Goal: Task Accomplishment & Management: Manage account settings

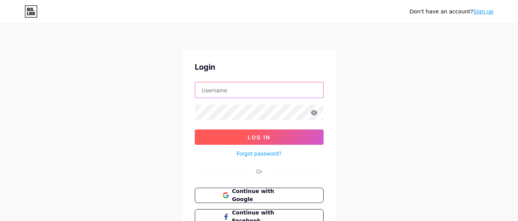
type input "[EMAIL_ADDRESS][DOMAIN_NAME]"
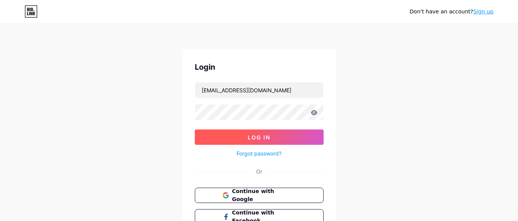
click at [249, 135] on span "Log In" at bounding box center [259, 137] width 23 height 7
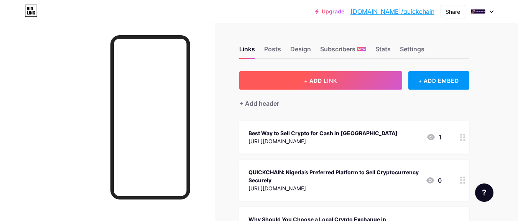
click at [303, 84] on button "+ ADD LINK" at bounding box center [320, 80] width 163 height 18
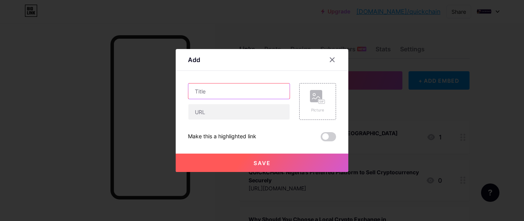
click at [238, 95] on input "text" at bounding box center [238, 91] width 101 height 15
paste input "[URL][DOMAIN_NAME]"
type input "[URL][DOMAIN_NAME]"
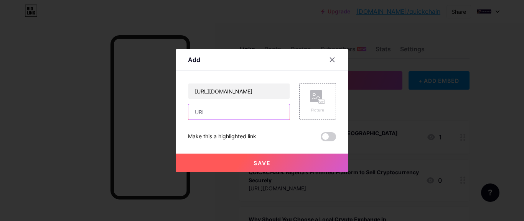
click at [214, 111] on input "text" at bounding box center [238, 111] width 101 height 15
paste input "[URL][DOMAIN_NAME]"
type input "[URL][DOMAIN_NAME]"
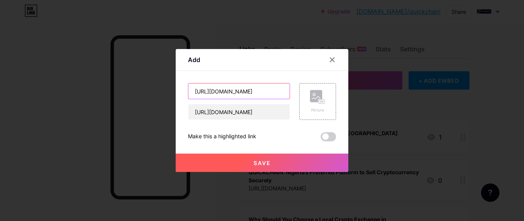
click at [214, 87] on input "[URL][DOMAIN_NAME]" at bounding box center [238, 91] width 101 height 15
paste input "Finding the Best Rate for Bitcoin in [GEOGRAPHIC_DATA] Made Simple with QUICKCH…"
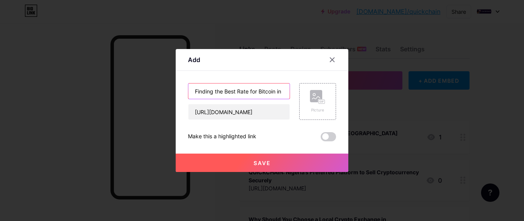
scroll to position [0, 101]
type input "Finding the Best Rate for Bitcoin in [GEOGRAPHIC_DATA] Made Simple with QUICKCH…"
drag, startPoint x: 287, startPoint y: 139, endPoint x: 304, endPoint y: 116, distance: 28.5
click at [287, 140] on div "Make this a highlighted link" at bounding box center [262, 136] width 148 height 9
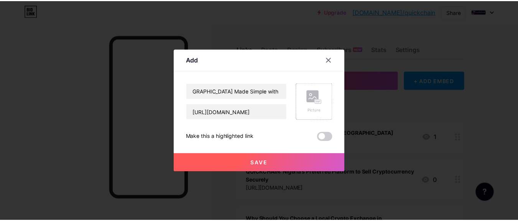
scroll to position [0, 0]
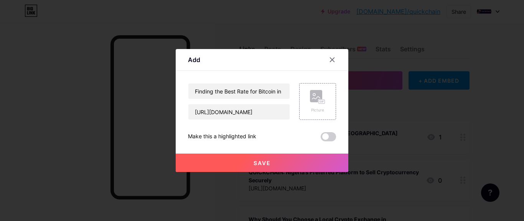
drag, startPoint x: 295, startPoint y: 158, endPoint x: 285, endPoint y: 162, distance: 11.4
click at [295, 159] on button "Save" at bounding box center [262, 163] width 172 height 18
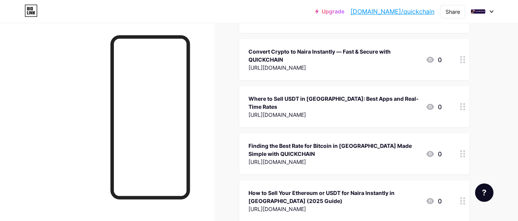
scroll to position [506, 0]
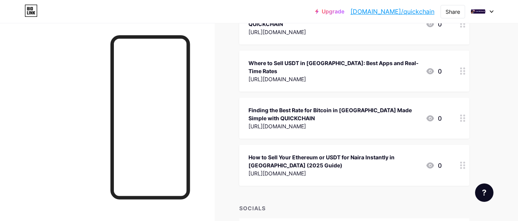
click at [370, 106] on div "Finding the Best Rate for Bitcoin in [GEOGRAPHIC_DATA] Made Simple with QUICKCH…" at bounding box center [333, 114] width 171 height 16
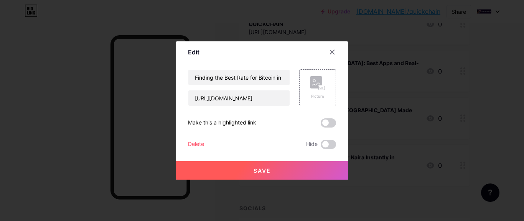
click at [327, 49] on div at bounding box center [332, 52] width 14 height 14
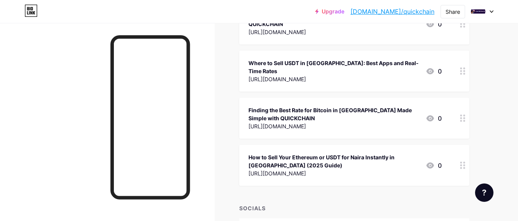
click at [463, 117] on circle at bounding box center [464, 118] width 2 height 2
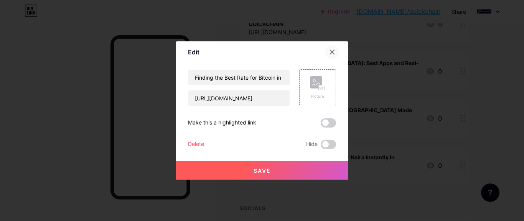
click at [331, 50] on icon at bounding box center [332, 52] width 4 height 4
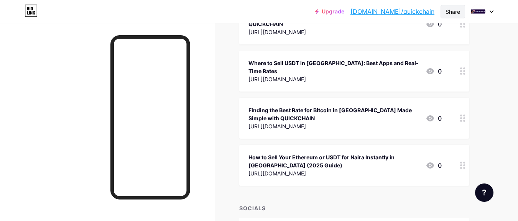
click at [450, 12] on div "Share" at bounding box center [452, 12] width 15 height 8
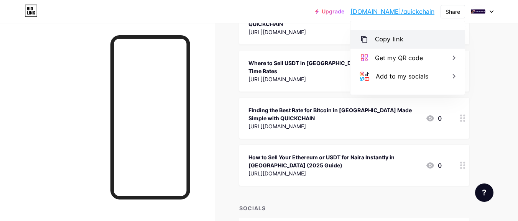
click at [399, 39] on div "Copy link" at bounding box center [389, 39] width 28 height 9
